Goal: Information Seeking & Learning: Get advice/opinions

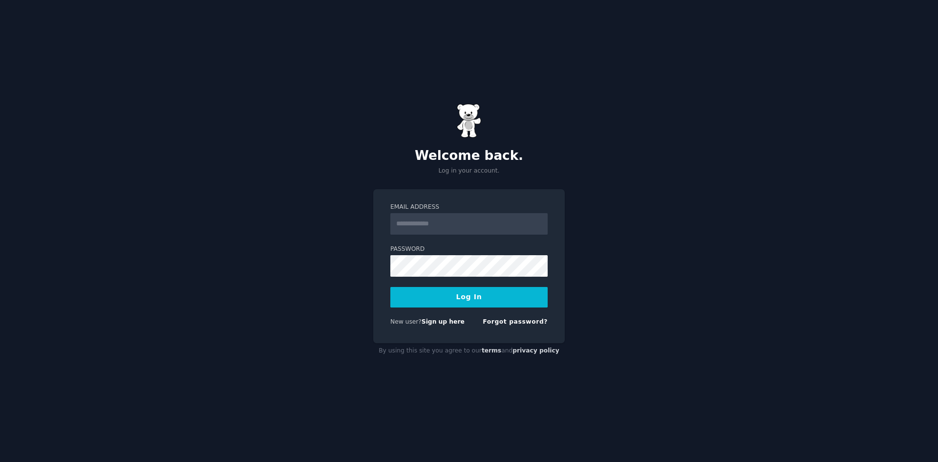
click at [0, 461] on com-1password-button at bounding box center [0, 462] width 0 height 0
type input "**********"
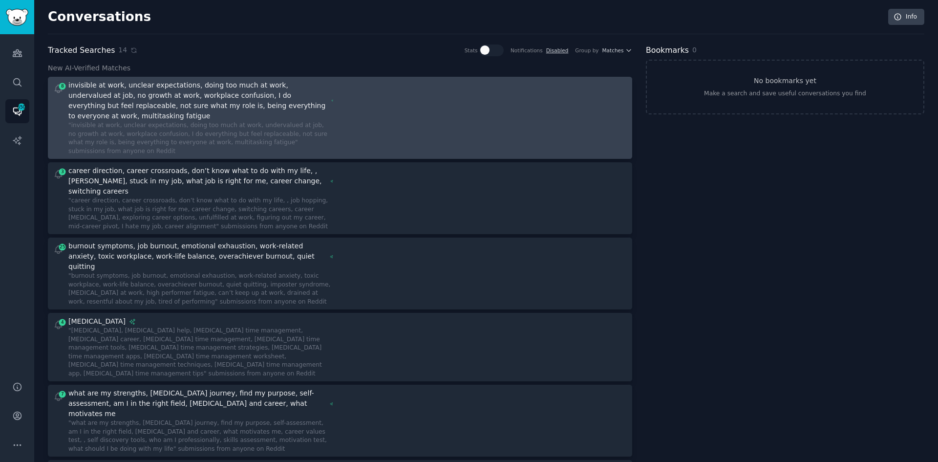
click at [357, 102] on div at bounding box center [487, 117] width 280 height 75
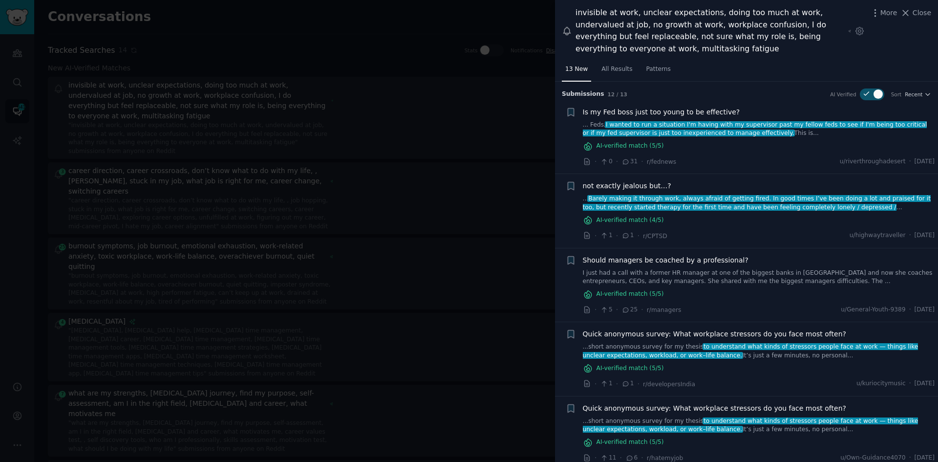
click at [354, 164] on div at bounding box center [469, 231] width 938 height 462
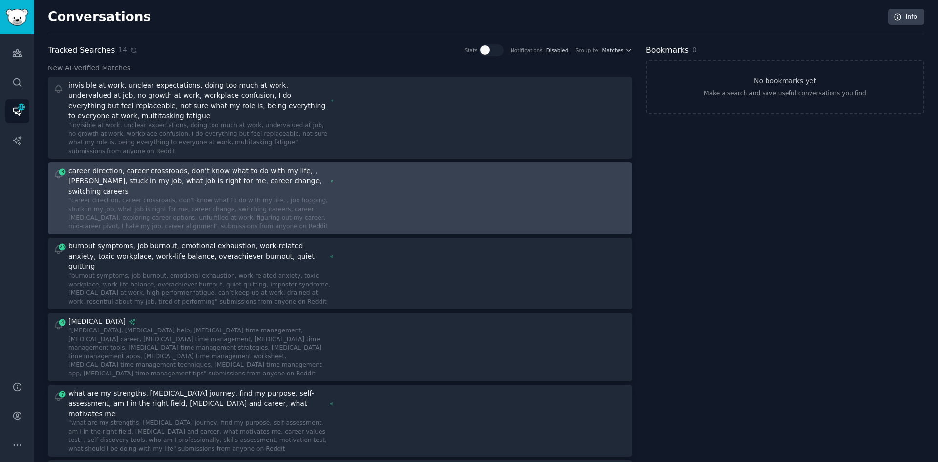
click at [354, 166] on div at bounding box center [487, 198] width 280 height 65
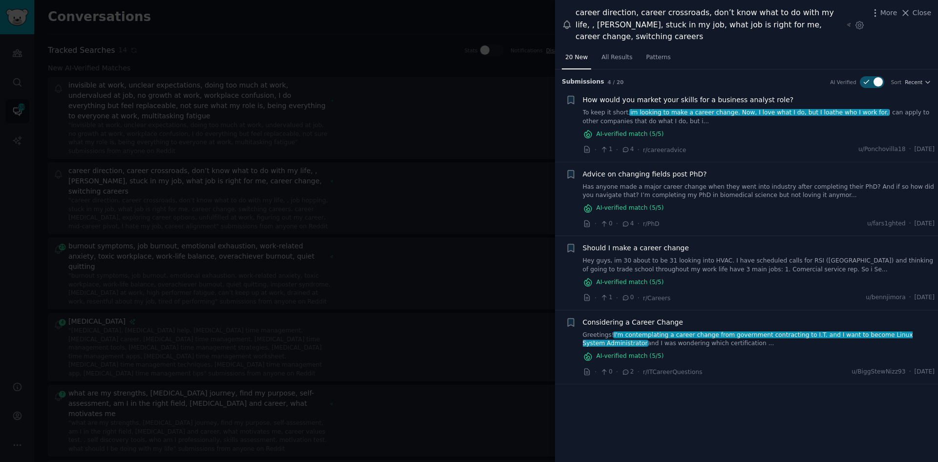
click at [281, 233] on div at bounding box center [469, 231] width 938 height 462
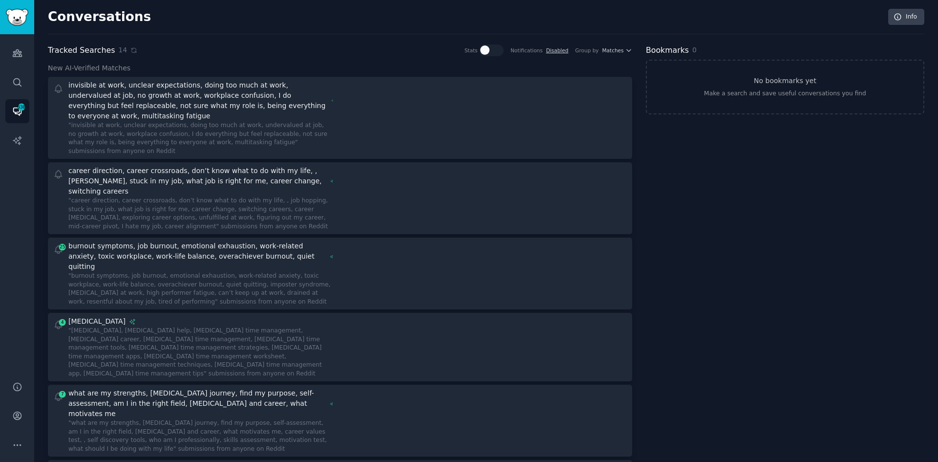
click at [285, 272] on div ""burnout symptoms, job burnout, emotional exhaustion, work-related anxiety, tox…" at bounding box center [200, 289] width 265 height 34
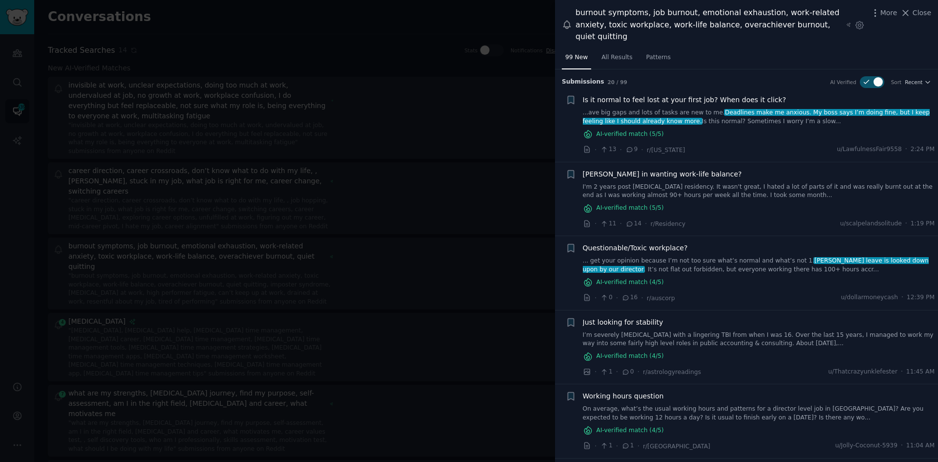
click at [751, 218] on div "· 11 · 14 · r/Residency u/scalpelandsolitude · 1:19 PM" at bounding box center [759, 223] width 352 height 10
click at [705, 183] on link "I'm 2 years post [MEDICAL_DATA] residency. It wasn't great, I hated a lot of pa…" at bounding box center [759, 191] width 352 height 17
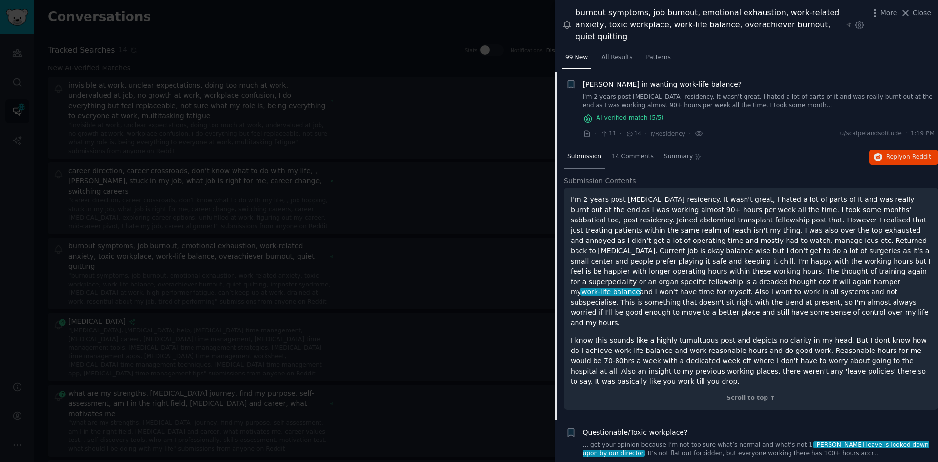
scroll to position [93, 0]
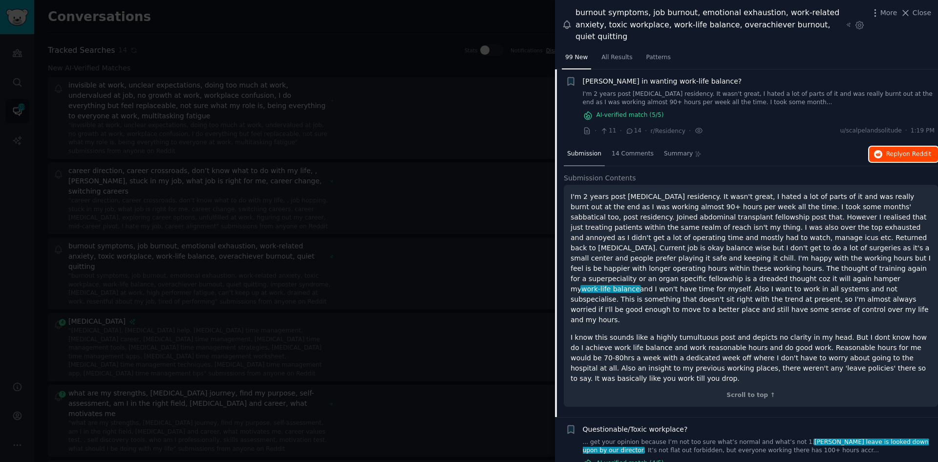
click at [889, 150] on span "Reply on Reddit" at bounding box center [908, 154] width 45 height 9
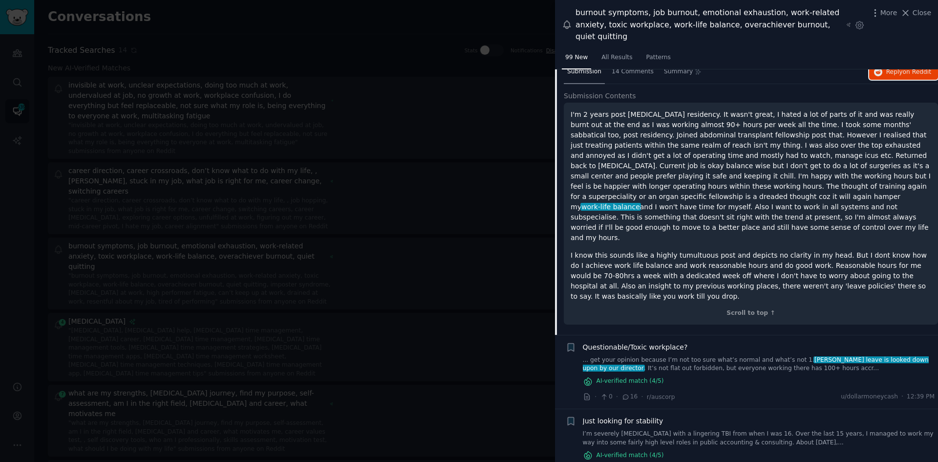
scroll to position [190, 0]
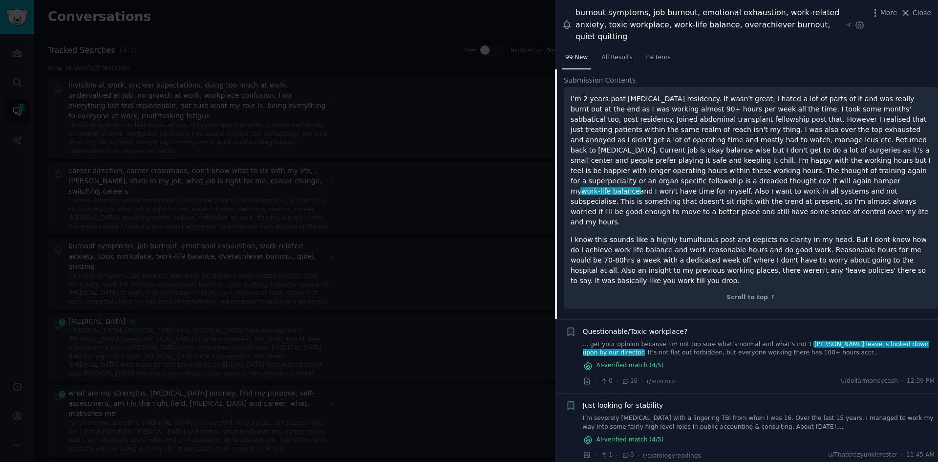
click at [684, 340] on link "... get your opinion because I’m not too sure what’s normal and what’s not 1. […" at bounding box center [759, 348] width 352 height 17
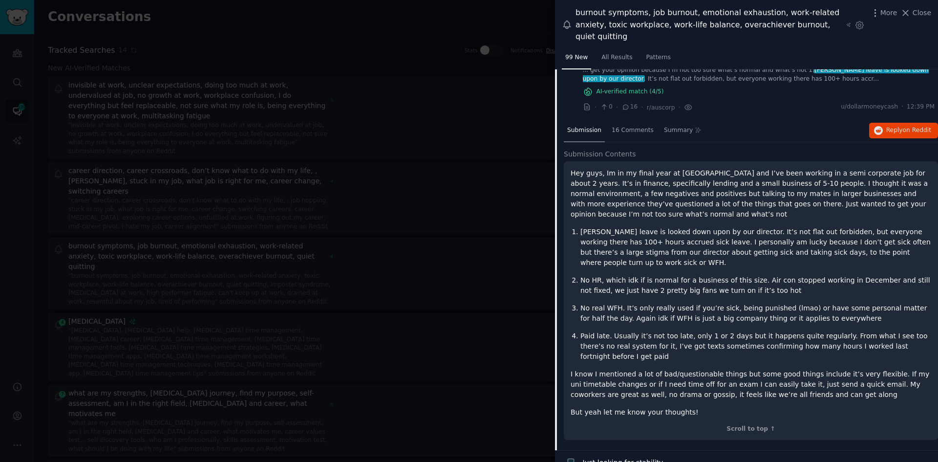
scroll to position [167, 0]
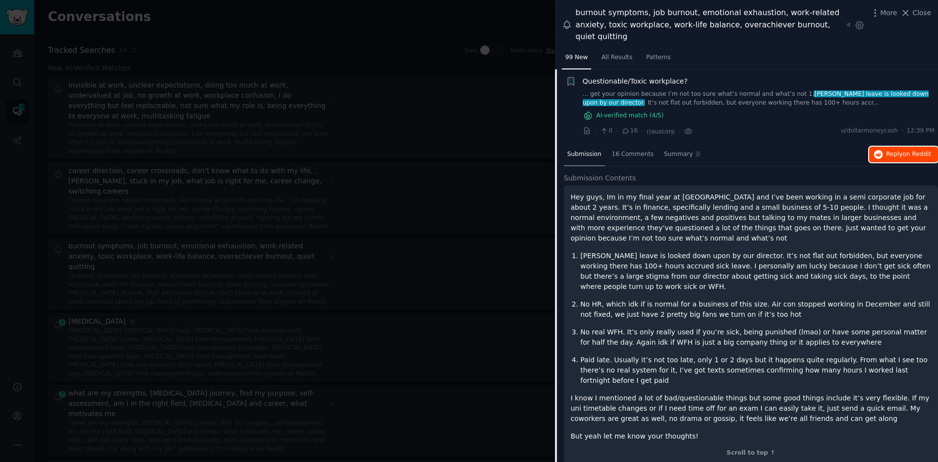
click at [897, 150] on span "Reply on Reddit" at bounding box center [908, 154] width 45 height 9
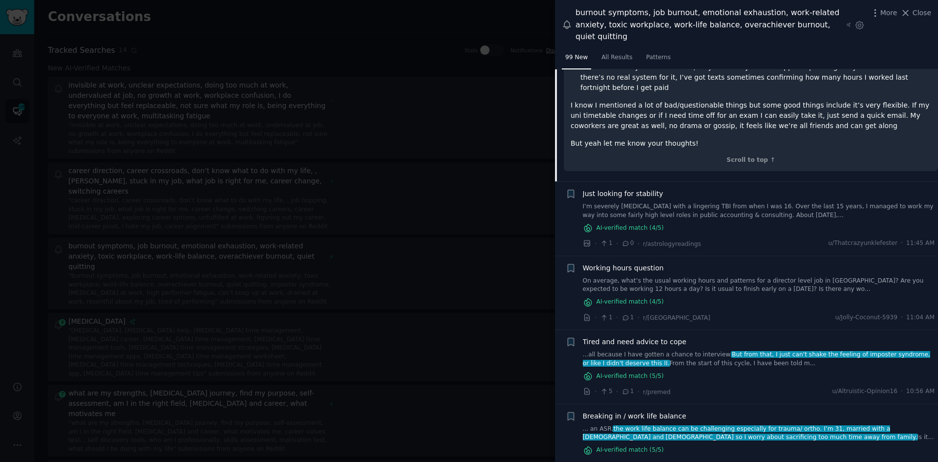
scroll to position [460, 0]
click at [743, 276] on link "On average, what’s the usual working hours and patterns for a director level jo…" at bounding box center [759, 284] width 352 height 17
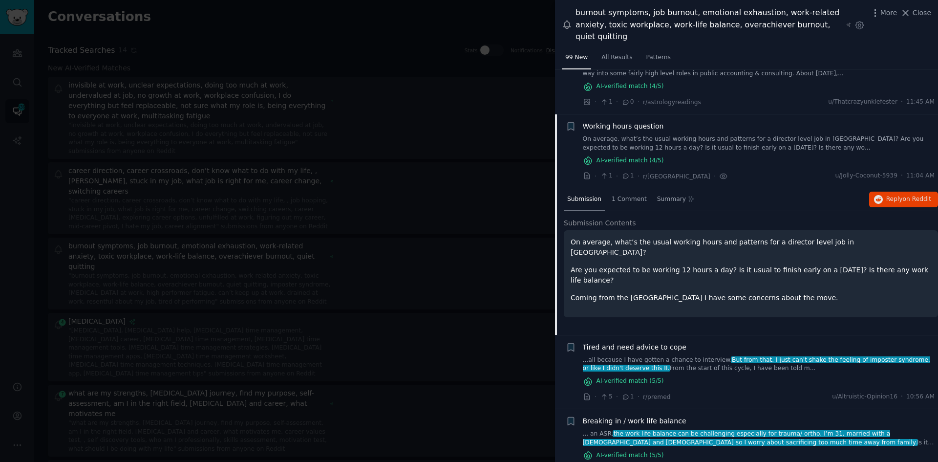
scroll to position [266, 0]
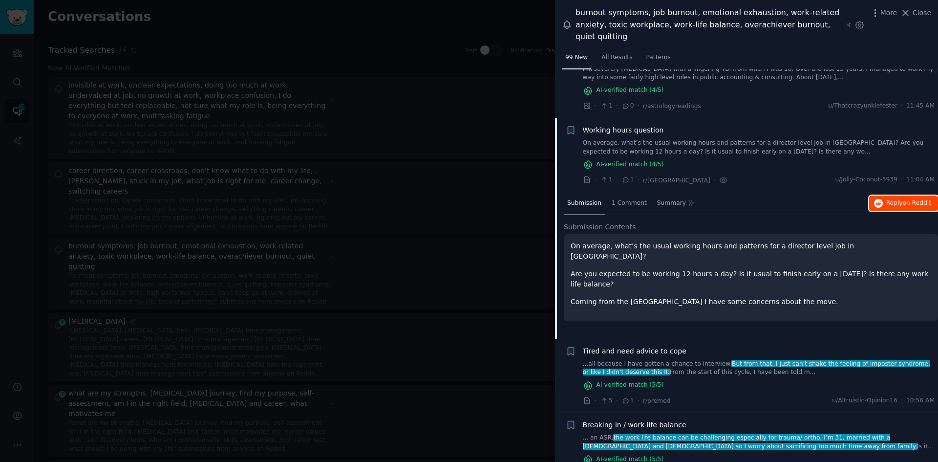
click at [891, 199] on span "Reply on Reddit" at bounding box center [908, 203] width 45 height 9
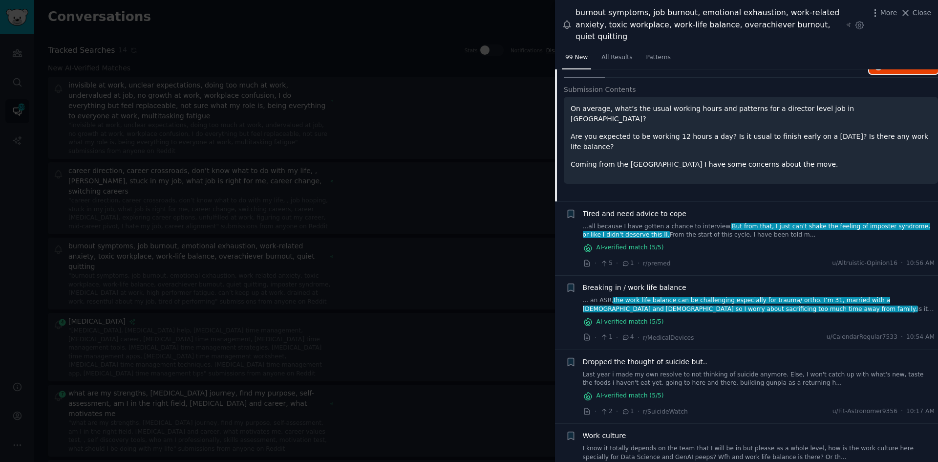
scroll to position [412, 0]
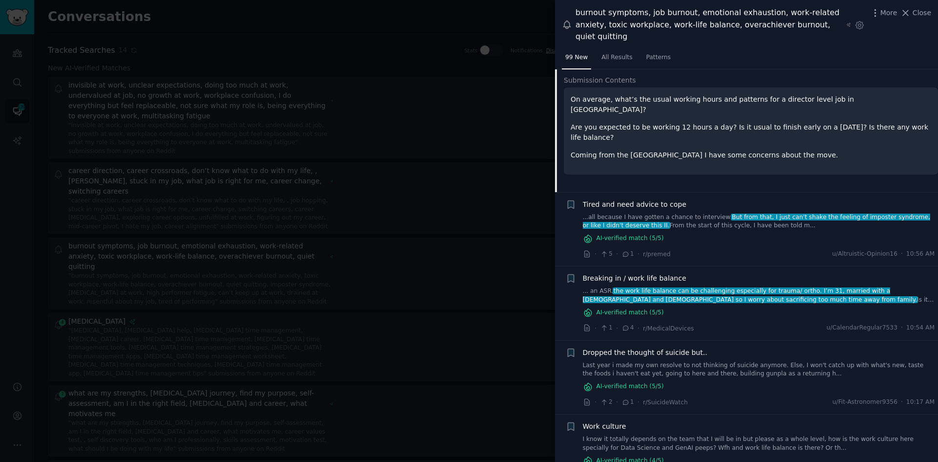
click at [695, 213] on link "...all because I have gotten a chance to interview. But from that, I just can't…" at bounding box center [759, 221] width 352 height 17
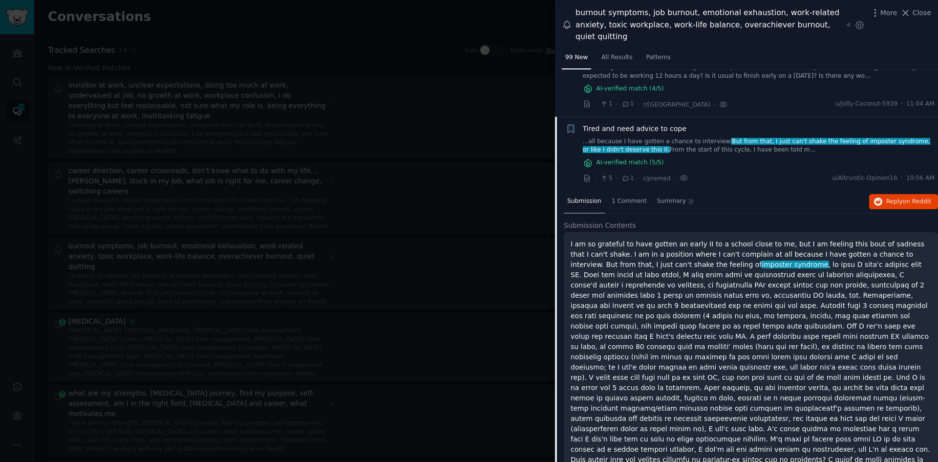
scroll to position [340, 0]
click at [888, 199] on span "Reply on Reddit" at bounding box center [908, 203] width 45 height 9
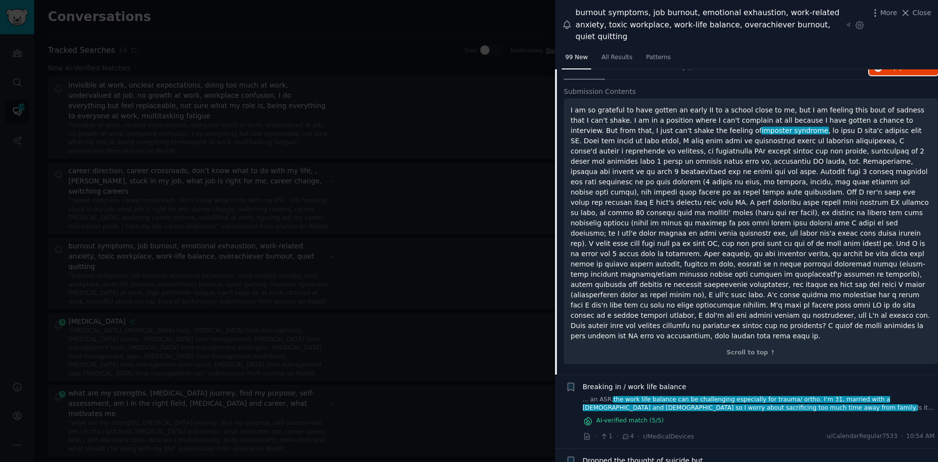
scroll to position [584, 0]
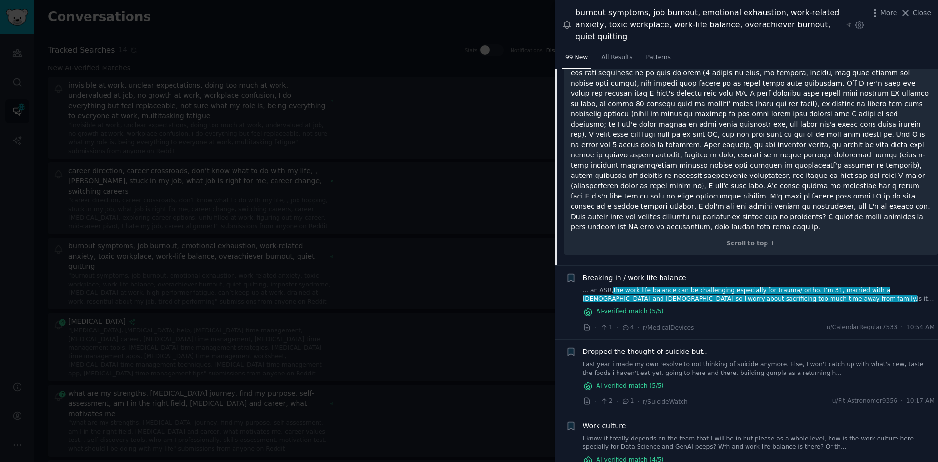
click at [749, 307] on div "AI-verified match ( 5 /5)" at bounding box center [759, 312] width 352 height 10
click at [657, 273] on span "Breaking in / work life balance" at bounding box center [635, 278] width 104 height 10
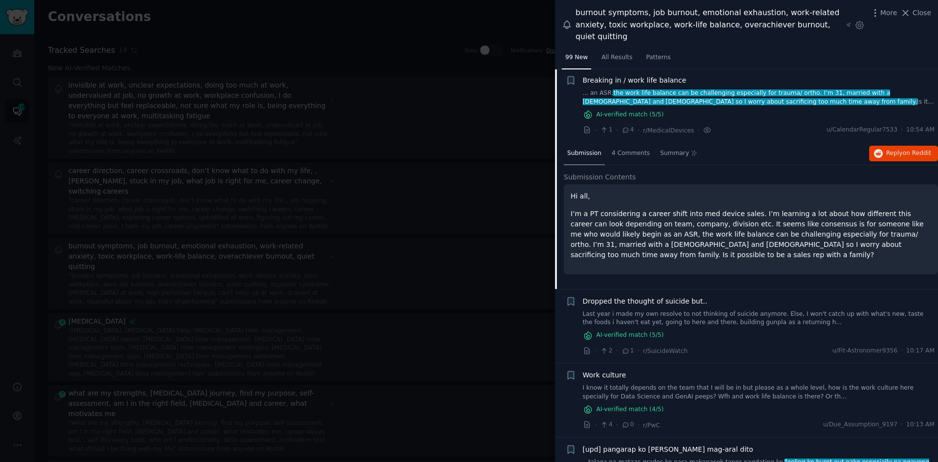
scroll to position [463, 0]
click at [895, 150] on span "Reply on Reddit" at bounding box center [908, 154] width 45 height 9
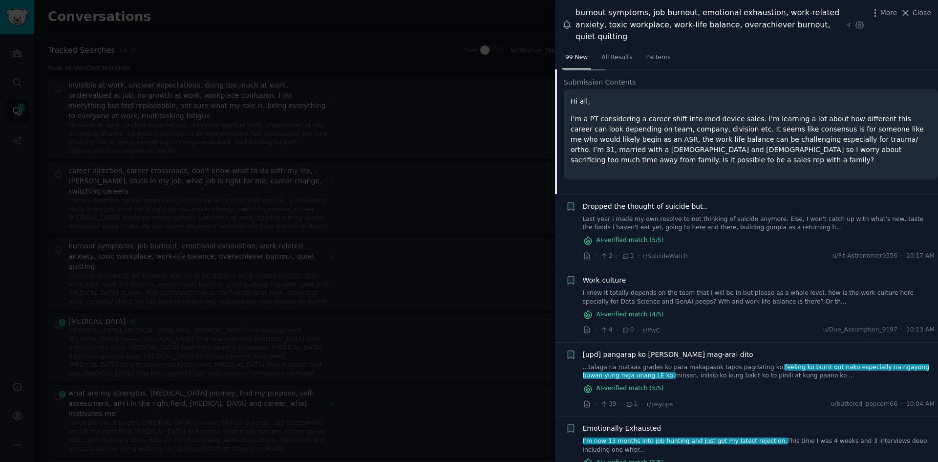
scroll to position [560, 0]
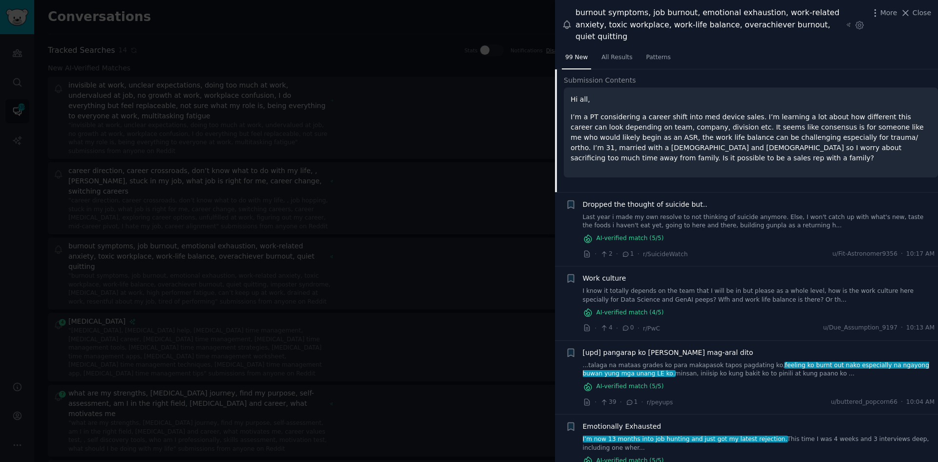
click at [735, 287] on link "I know it totally depends on the team that I will be in but please as a whole l…" at bounding box center [759, 295] width 352 height 17
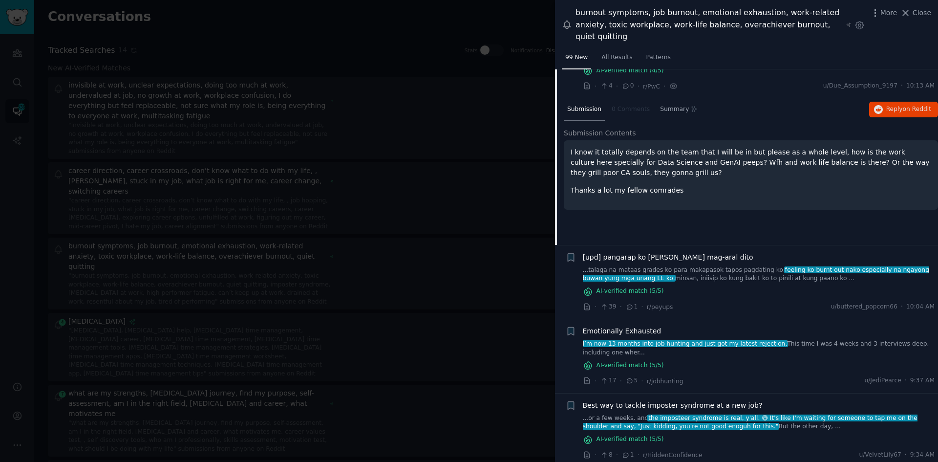
scroll to position [659, 0]
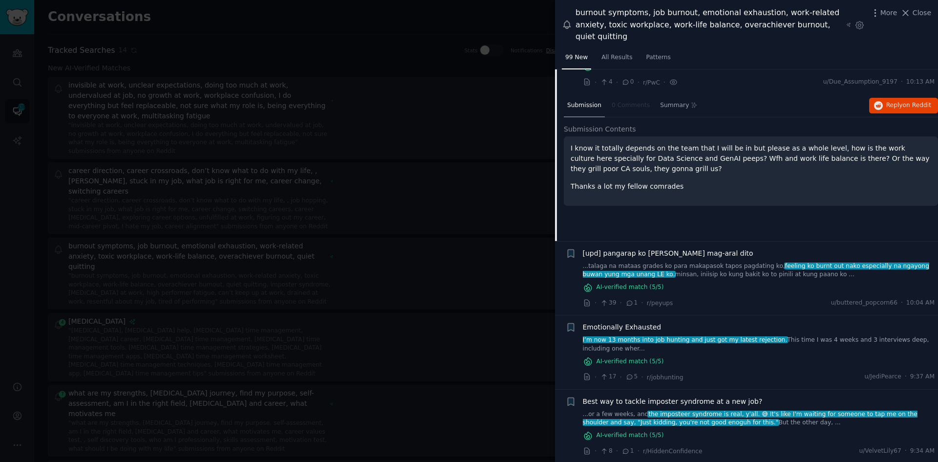
click at [718, 339] on link "I’m now 13 months into job hunting and just got my latest rejection. This time …" at bounding box center [759, 344] width 352 height 17
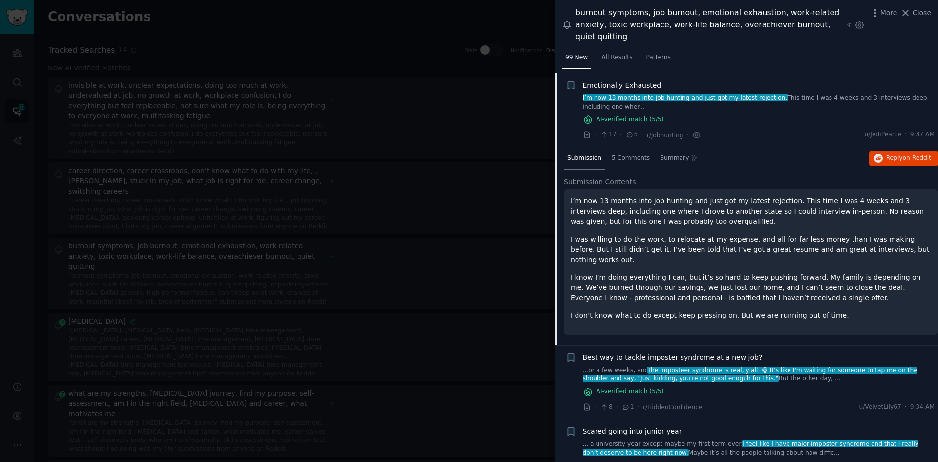
scroll to position [759, 0]
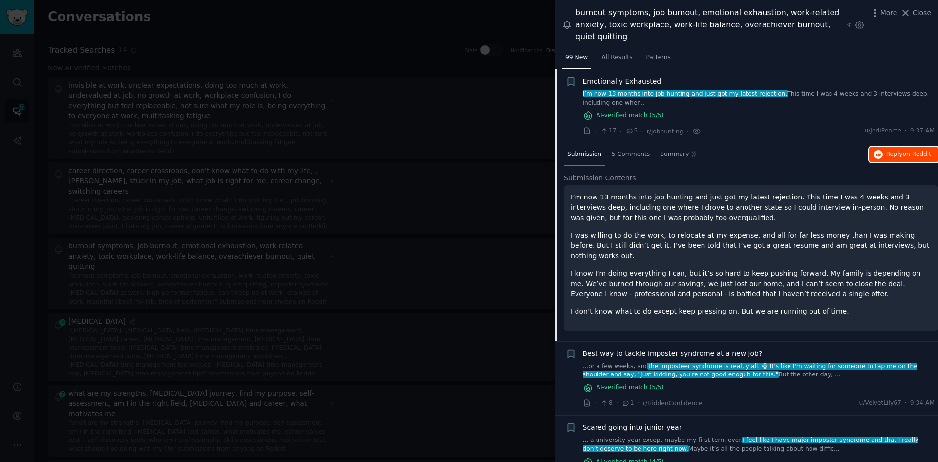
click at [891, 150] on span "Reply on Reddit" at bounding box center [908, 154] width 45 height 9
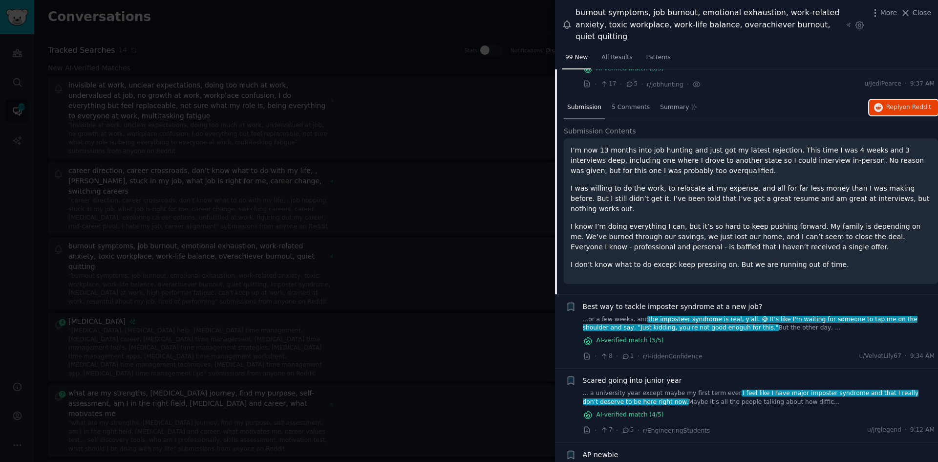
scroll to position [807, 0]
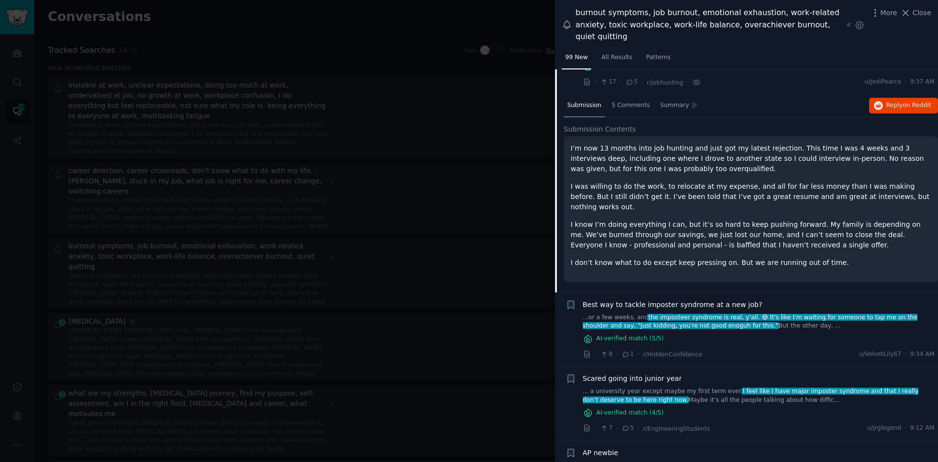
click at [688, 299] on span "Best way to tackle imposter syndrome at a new job?" at bounding box center [673, 304] width 180 height 10
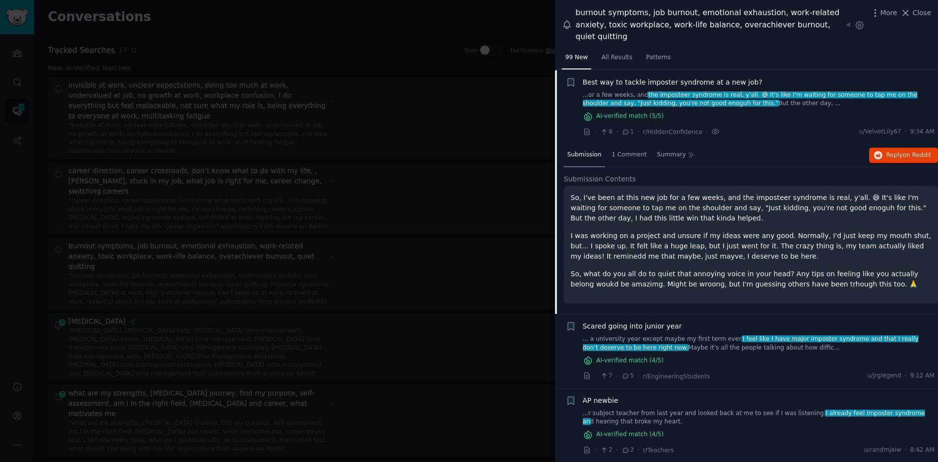
scroll to position [833, 0]
click at [911, 150] on span "on Reddit" at bounding box center [917, 153] width 28 height 7
click at [679, 354] on div "AI-verified match ( 4 /5)" at bounding box center [759, 359] width 352 height 10
click at [665, 334] on link "... a university year except maybe my first term ever. I feel like I have major…" at bounding box center [759, 342] width 352 height 17
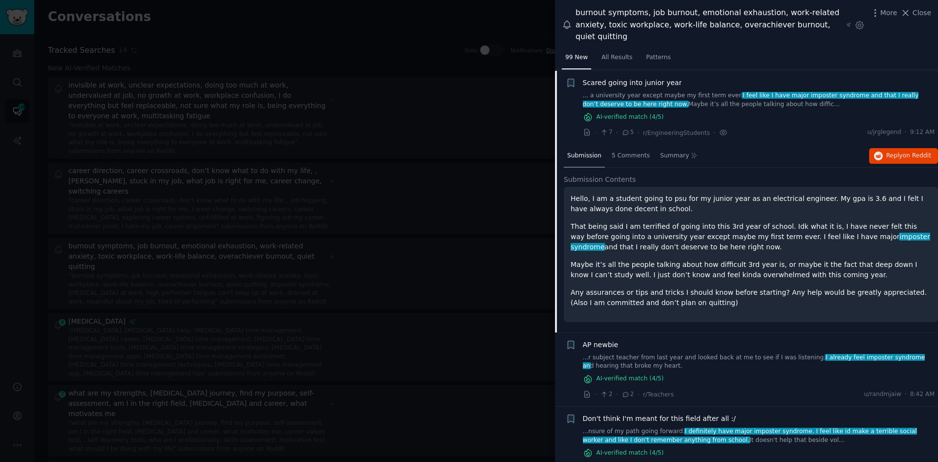
scroll to position [906, 0]
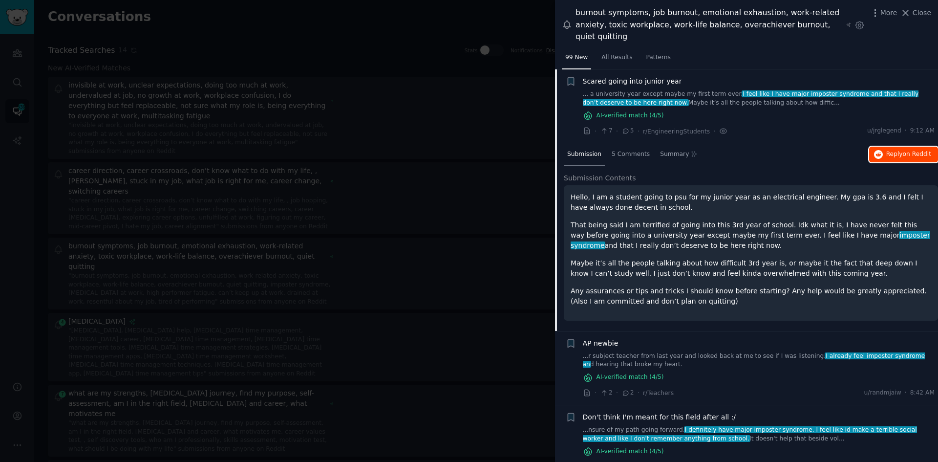
click at [896, 150] on span "Reply on Reddit" at bounding box center [908, 154] width 45 height 9
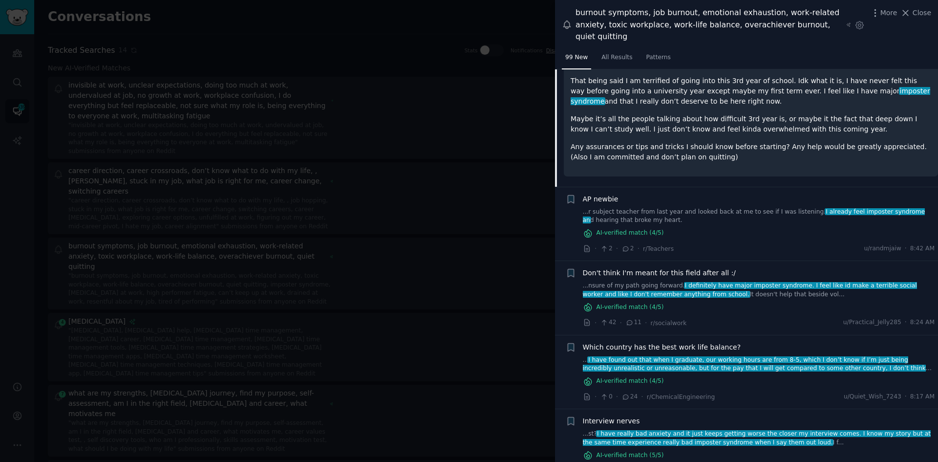
scroll to position [1053, 0]
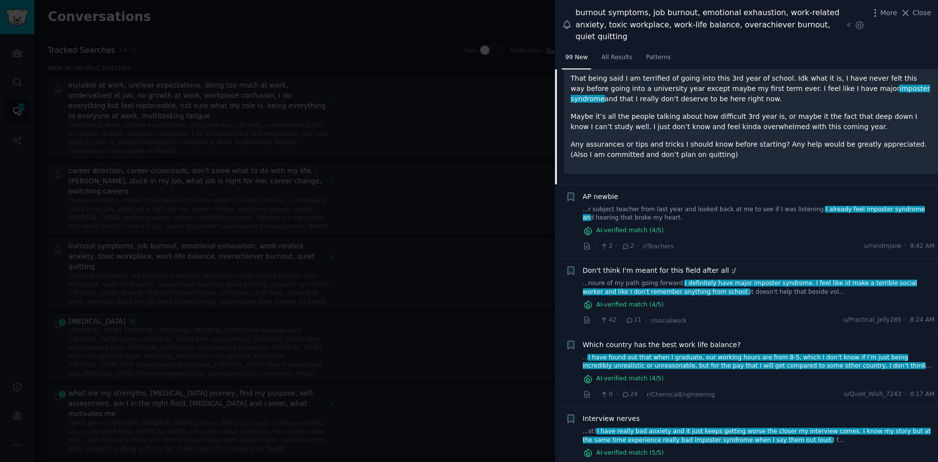
click at [705, 282] on link "...nsure of my path going forward. I definitely have major imposter syndrome. I…" at bounding box center [759, 287] width 352 height 17
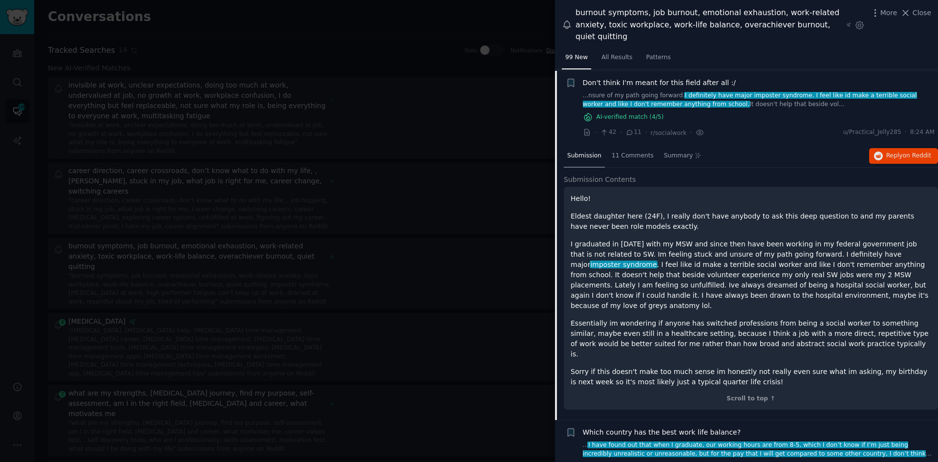
scroll to position [1054, 0]
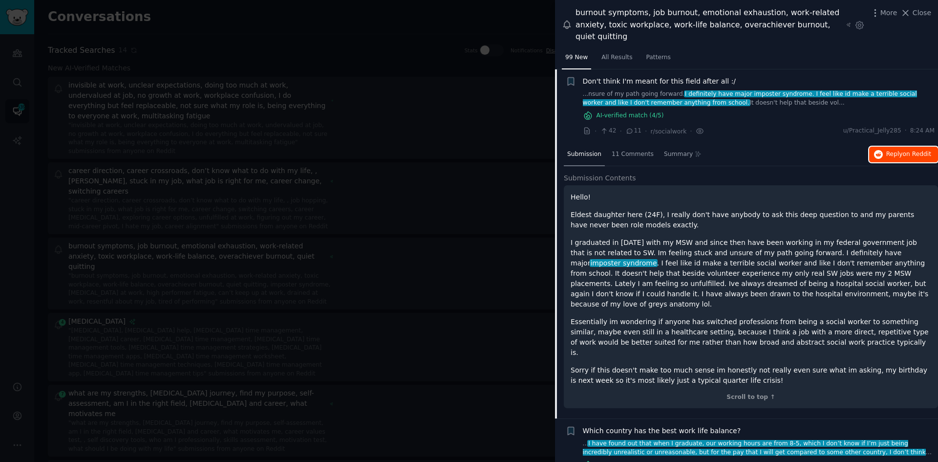
click at [888, 150] on span "Reply on Reddit" at bounding box center [908, 154] width 45 height 9
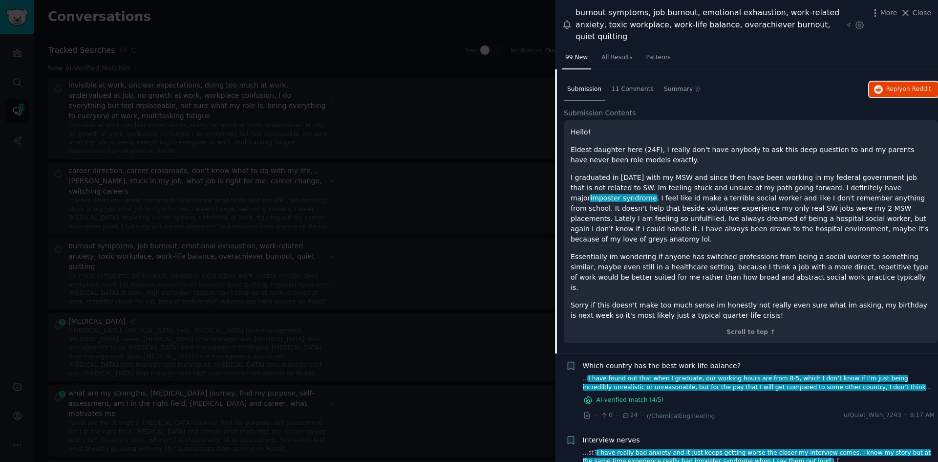
scroll to position [1250, 0]
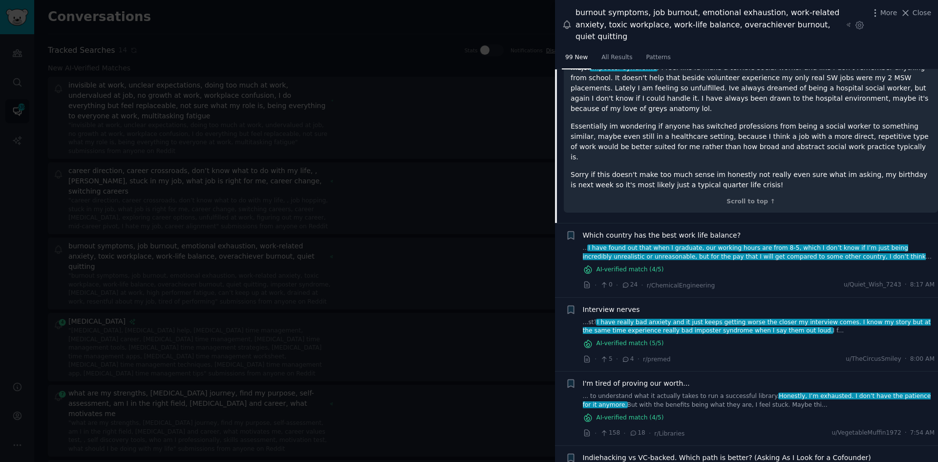
click at [689, 338] on div "AI-verified match ( 5 /5)" at bounding box center [759, 343] width 352 height 10
click at [675, 318] on span "I have really bad anxiety and it just keeps getting worse the closer my intervi…" at bounding box center [757, 326] width 348 height 16
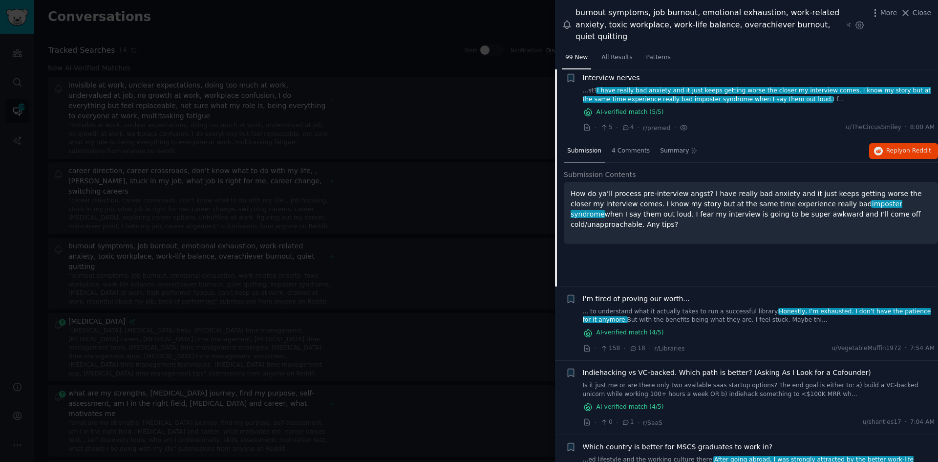
scroll to position [1202, 0]
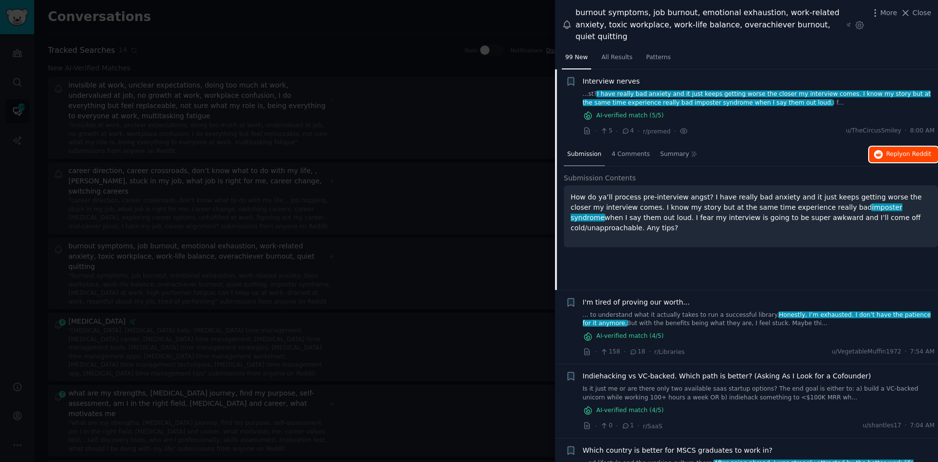
click at [890, 150] on span "Reply on Reddit" at bounding box center [908, 154] width 45 height 9
click at [730, 331] on div "AI-verified match ( 4 /5)" at bounding box center [759, 336] width 352 height 10
click at [690, 312] on link "... to understand what it actually takes to run a successful library. Honestly,…" at bounding box center [759, 319] width 352 height 17
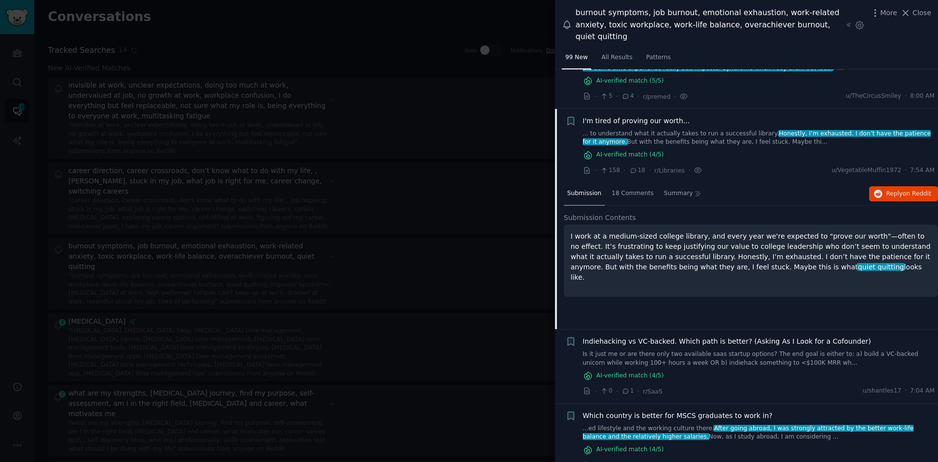
scroll to position [1241, 0]
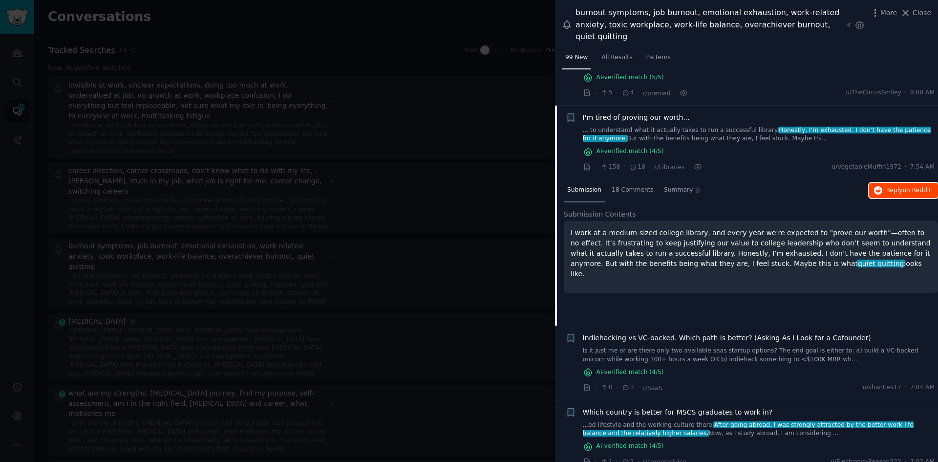
click at [879, 186] on icon "button" at bounding box center [878, 190] width 9 height 9
